Goal: Task Accomplishment & Management: Use online tool/utility

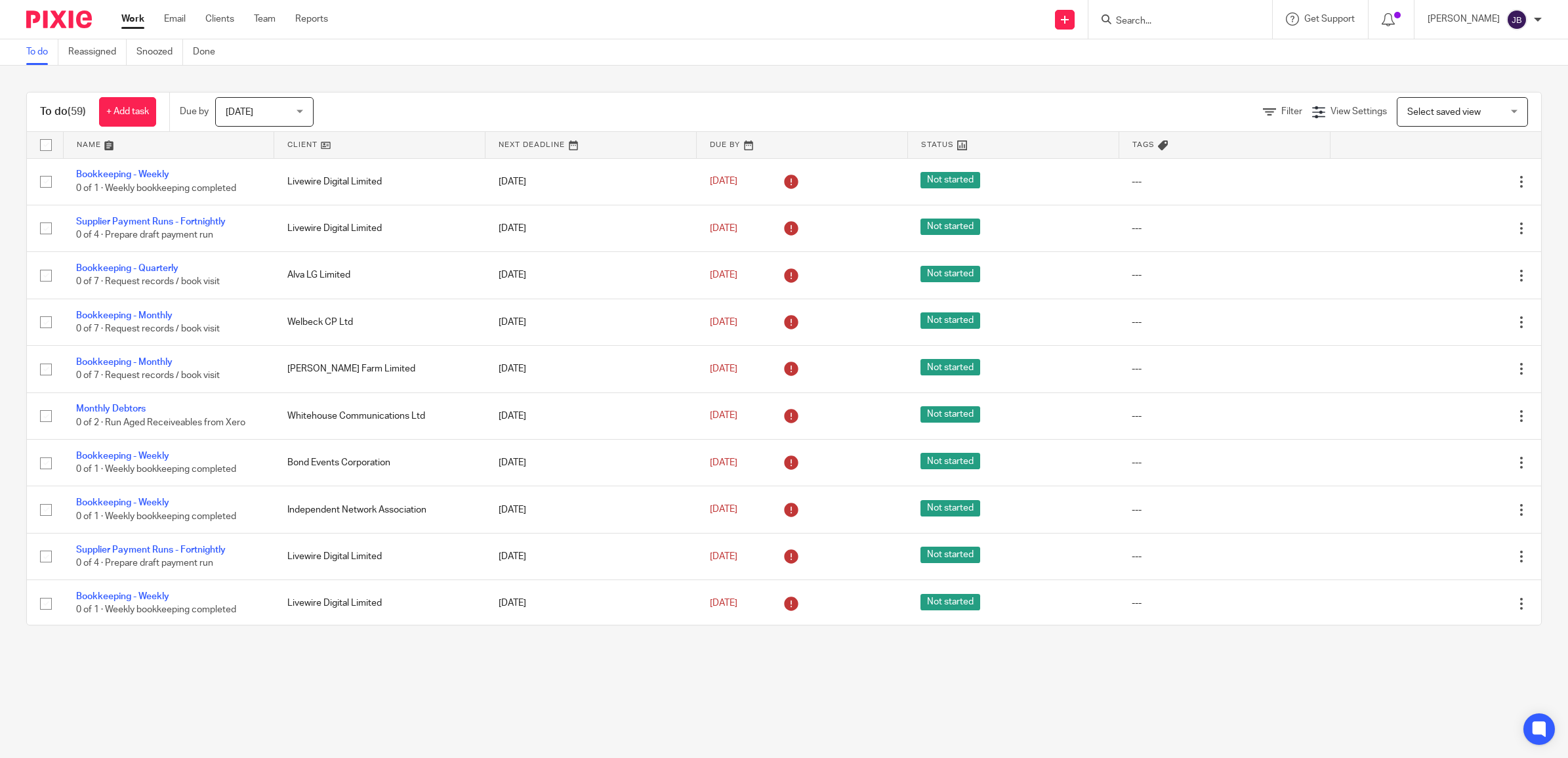
click at [1147, 18] on input "Search" at bounding box center [1173, 21] width 118 height 12
type input "welbeck"
click at [1238, 51] on link at bounding box center [1193, 52] width 162 height 20
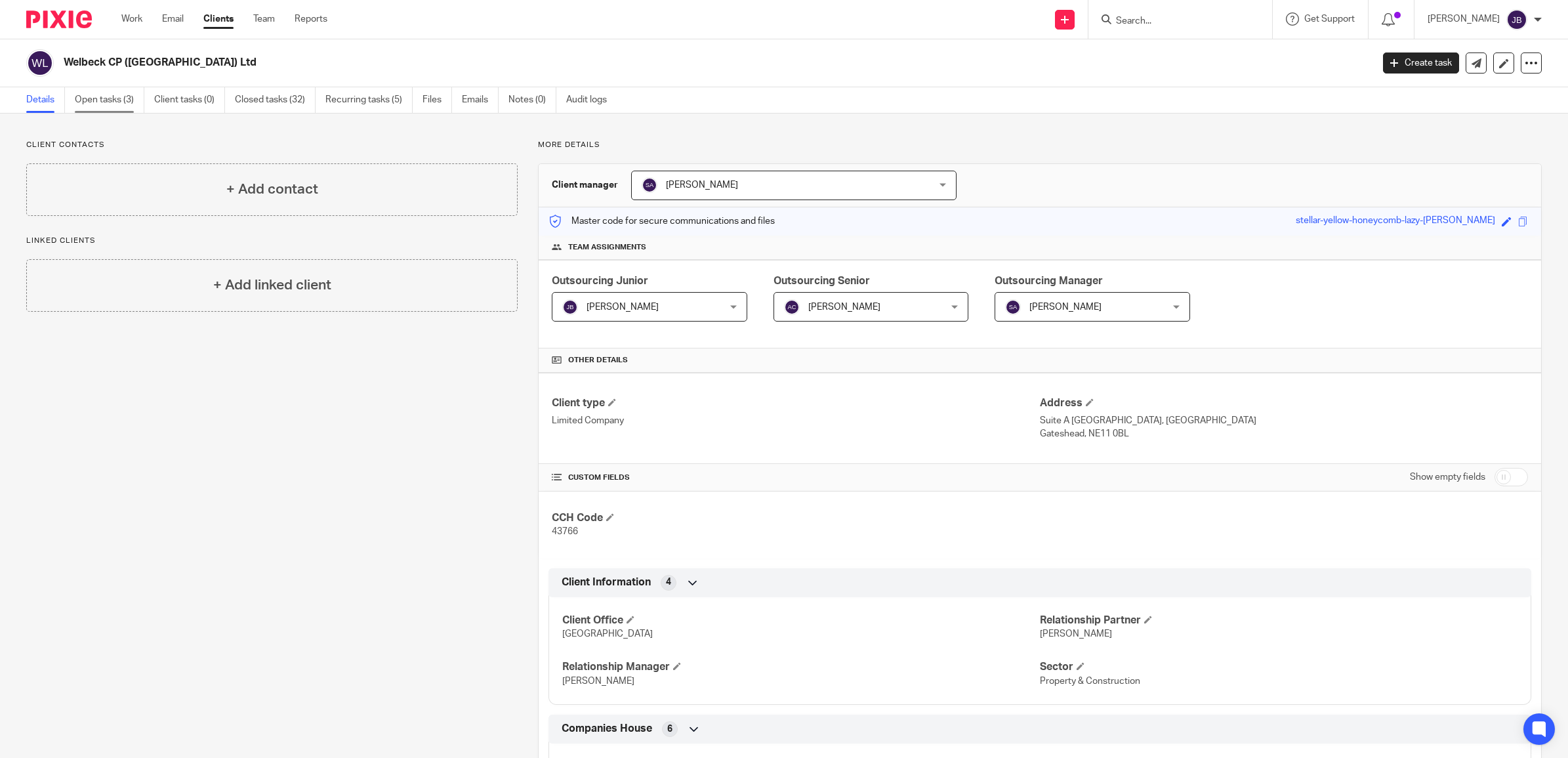
click at [119, 99] on link "Open tasks (3)" at bounding box center [109, 99] width 69 height 25
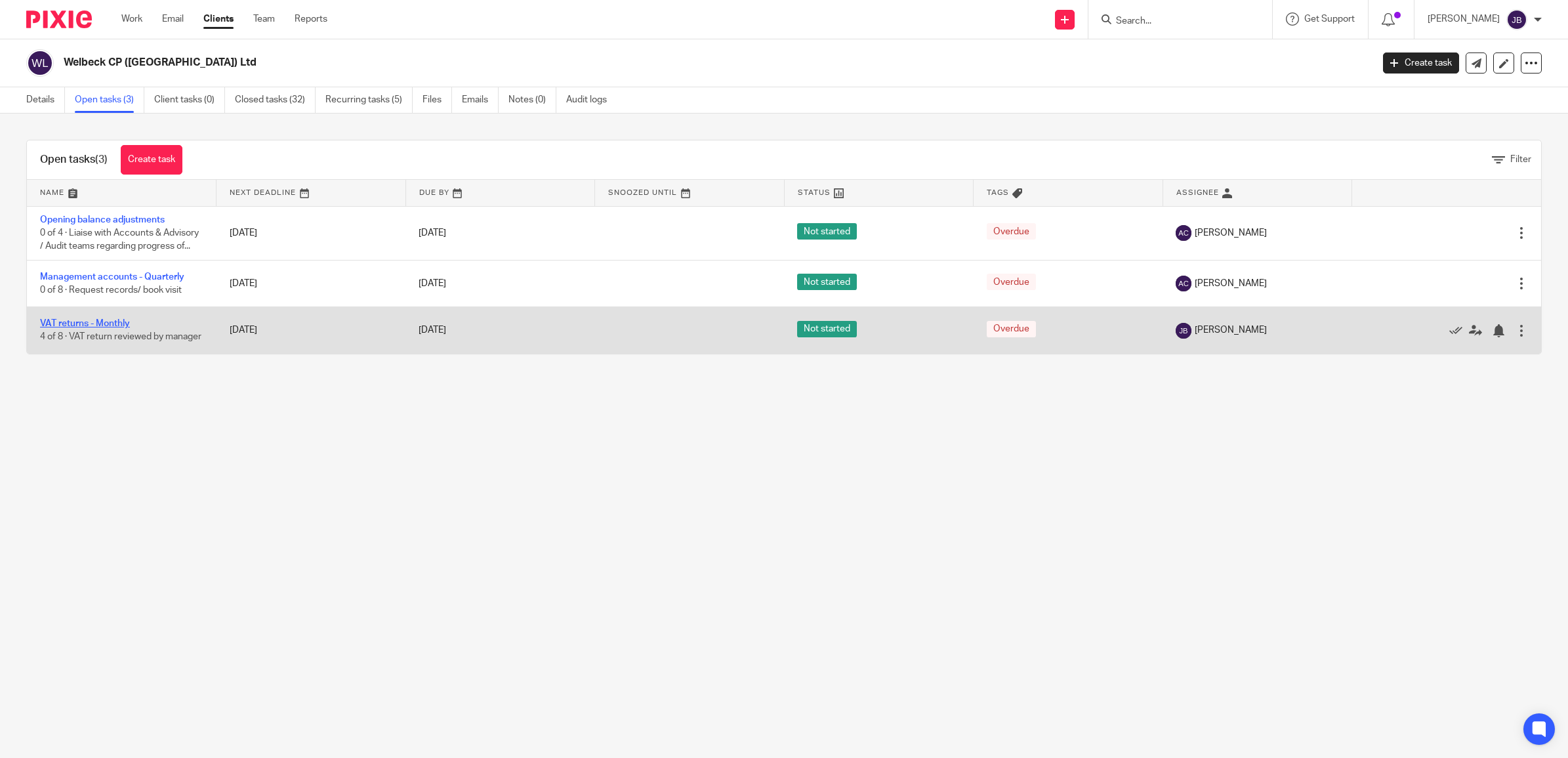
click at [99, 328] on link "VAT returns - Monthly" at bounding box center [85, 324] width 90 height 9
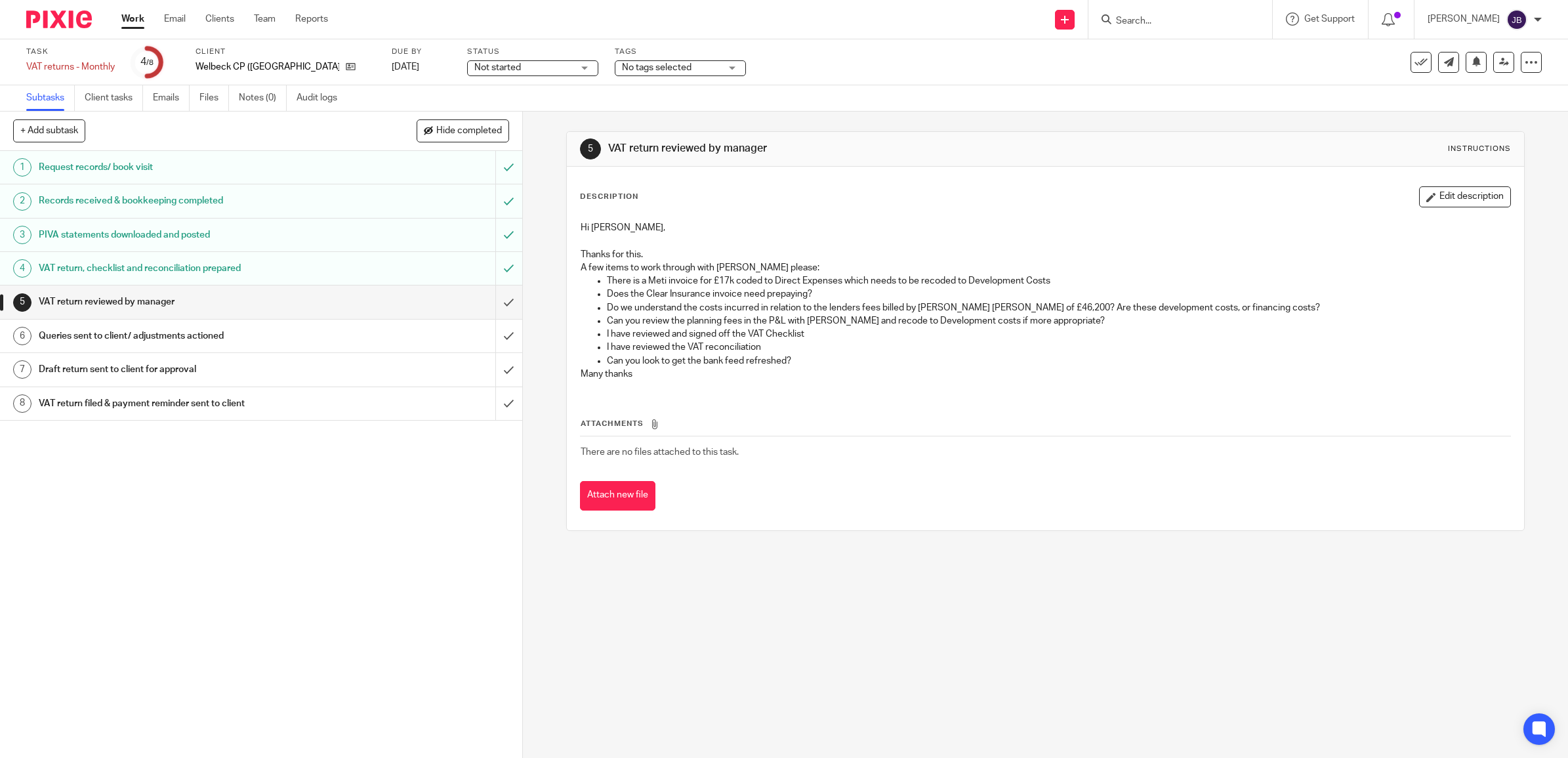
click at [219, 257] on link "4 VAT return, checklist and reconciliation prepared" at bounding box center [247, 268] width 495 height 33
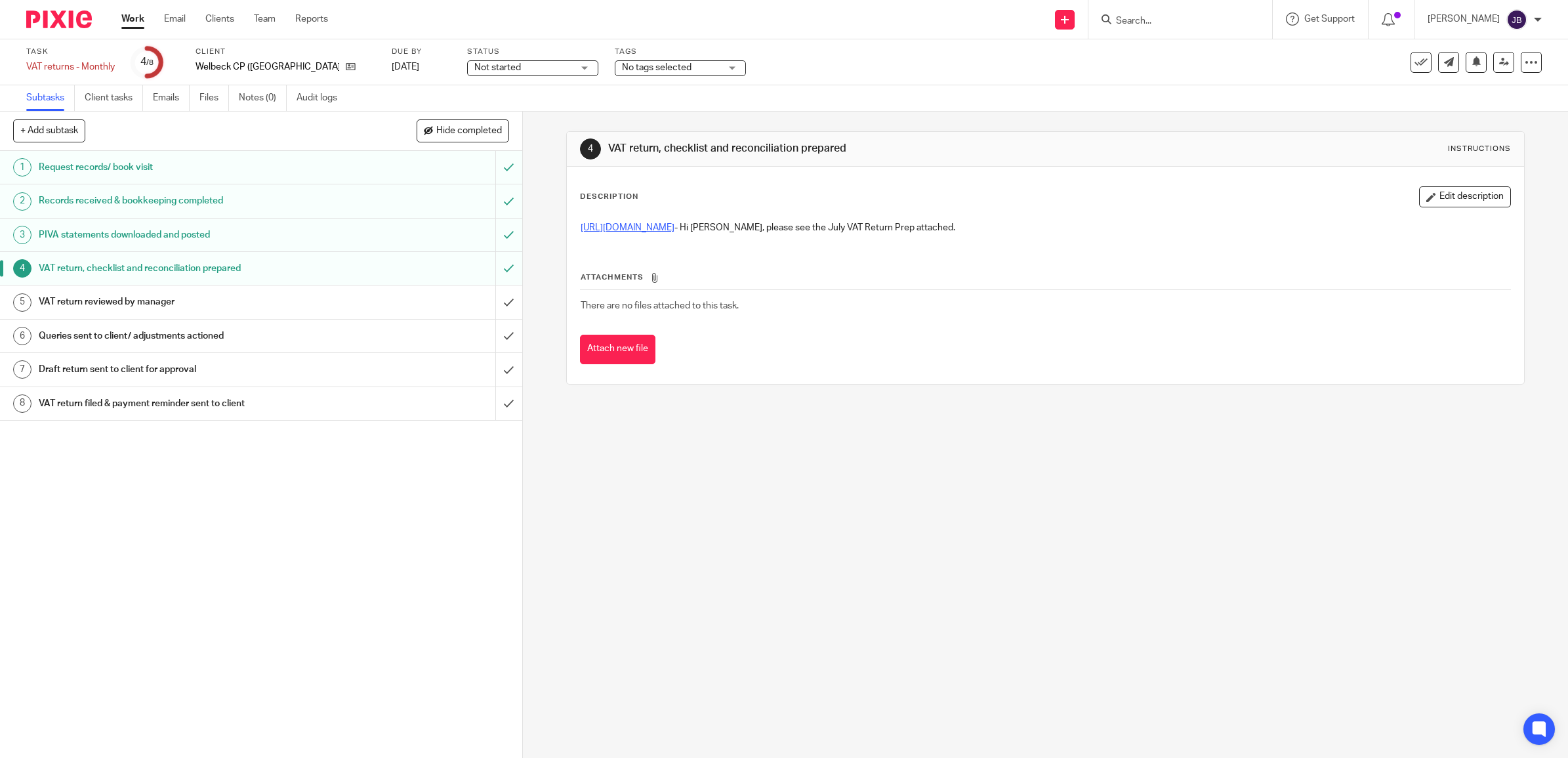
click at [675, 228] on link "[URL][DOMAIN_NAME]" at bounding box center [628, 228] width 94 height 9
